Goal: Use online tool/utility: Utilize a website feature to perform a specific function

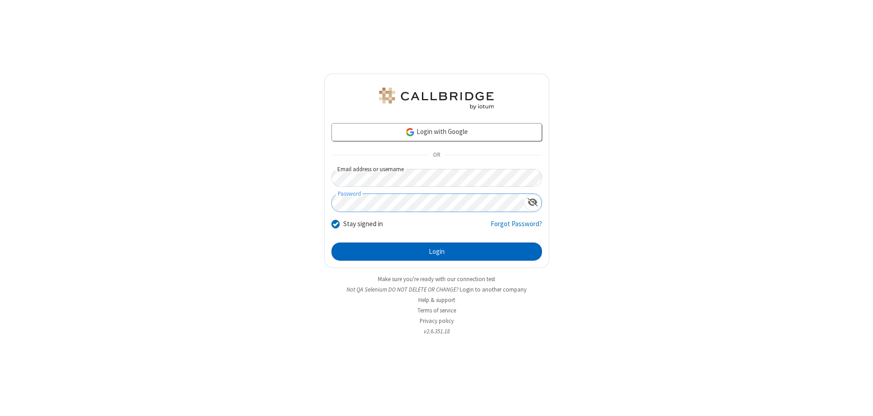
click at [437, 252] on button "Login" at bounding box center [436, 252] width 211 height 18
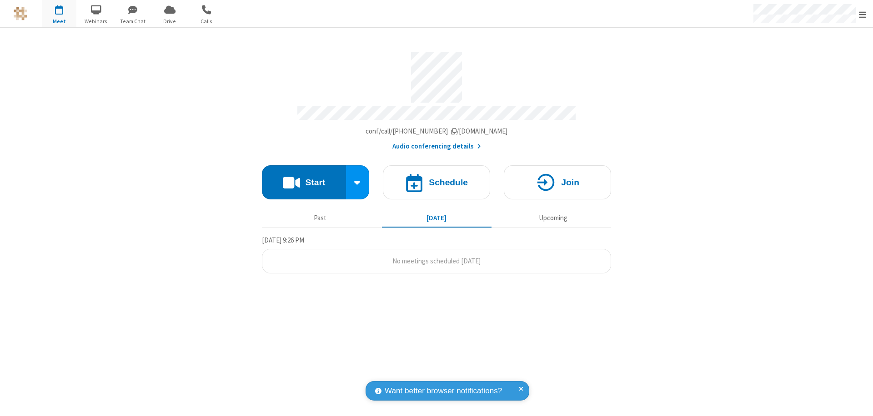
click at [304, 178] on button "Start" at bounding box center [304, 183] width 84 height 34
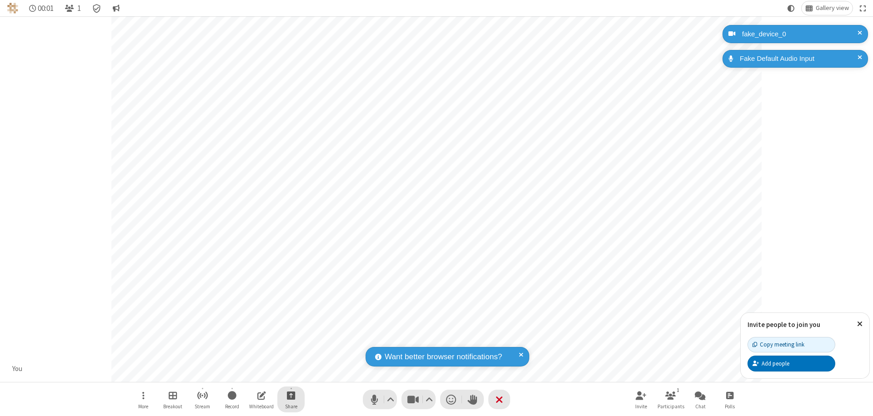
click at [291, 396] on span "Start sharing" at bounding box center [291, 395] width 9 height 11
click at [254, 374] on span "Share my screen" at bounding box center [254, 375] width 10 height 8
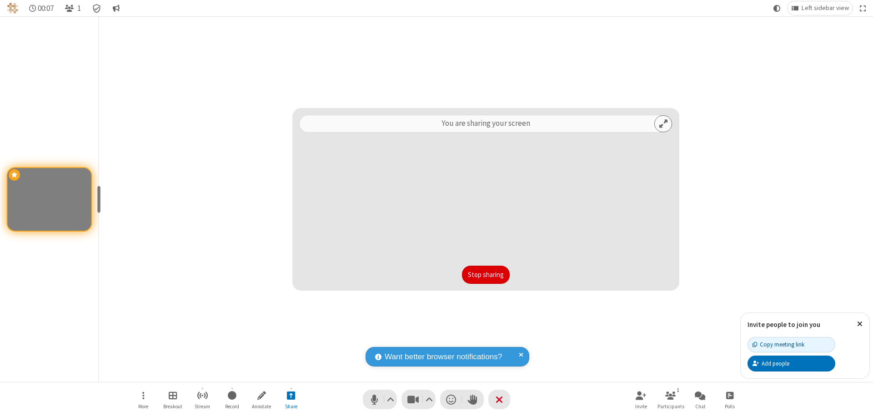
click at [486, 275] on button "Stop sharing" at bounding box center [486, 275] width 48 height 18
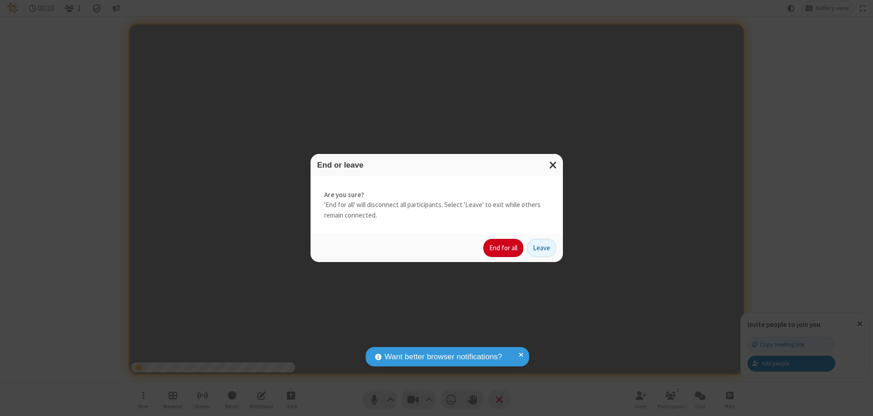
click at [504, 248] on button "End for all" at bounding box center [503, 248] width 40 height 18
